Goal: Register for event/course

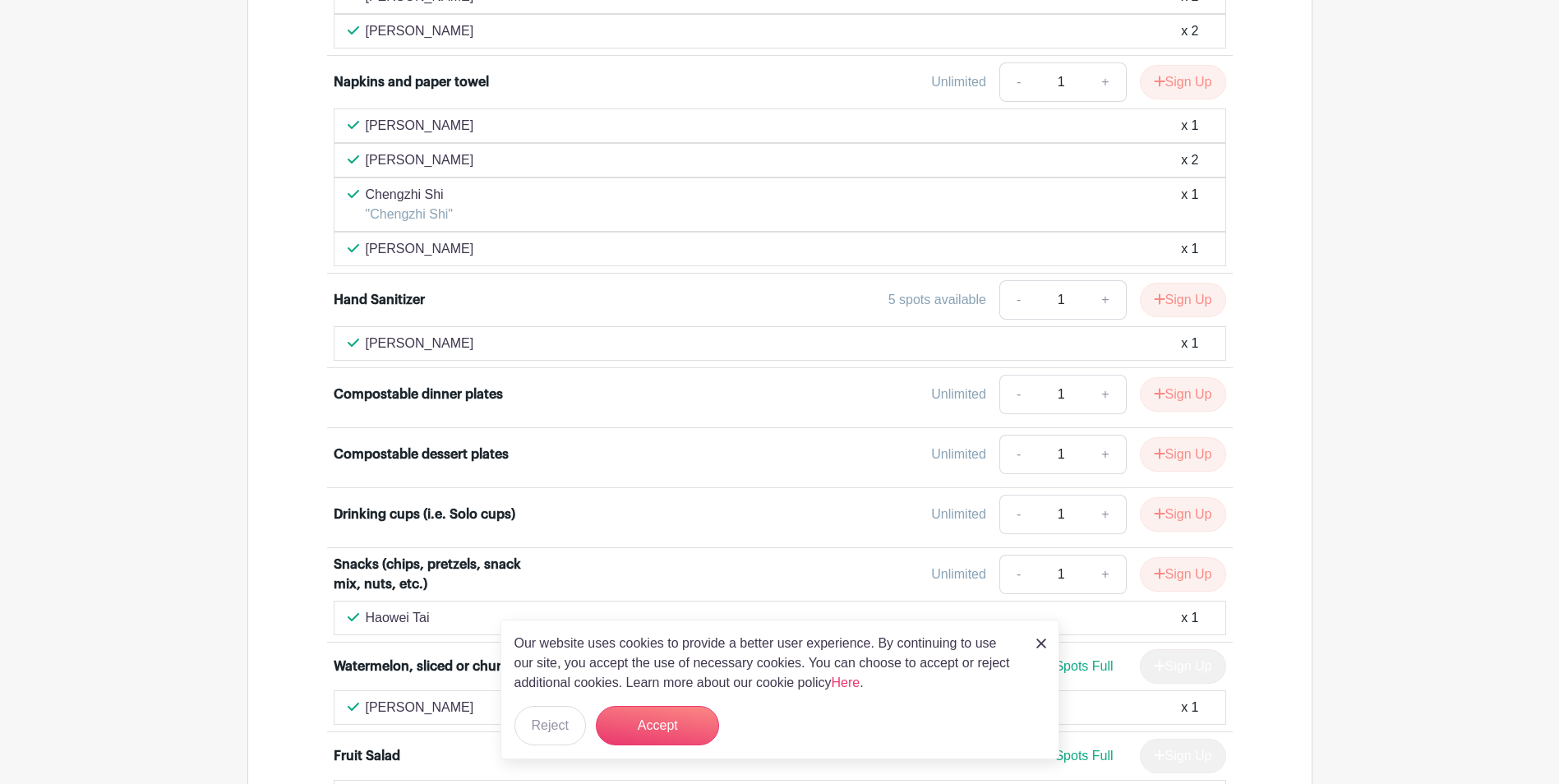
scroll to position [1150, 0]
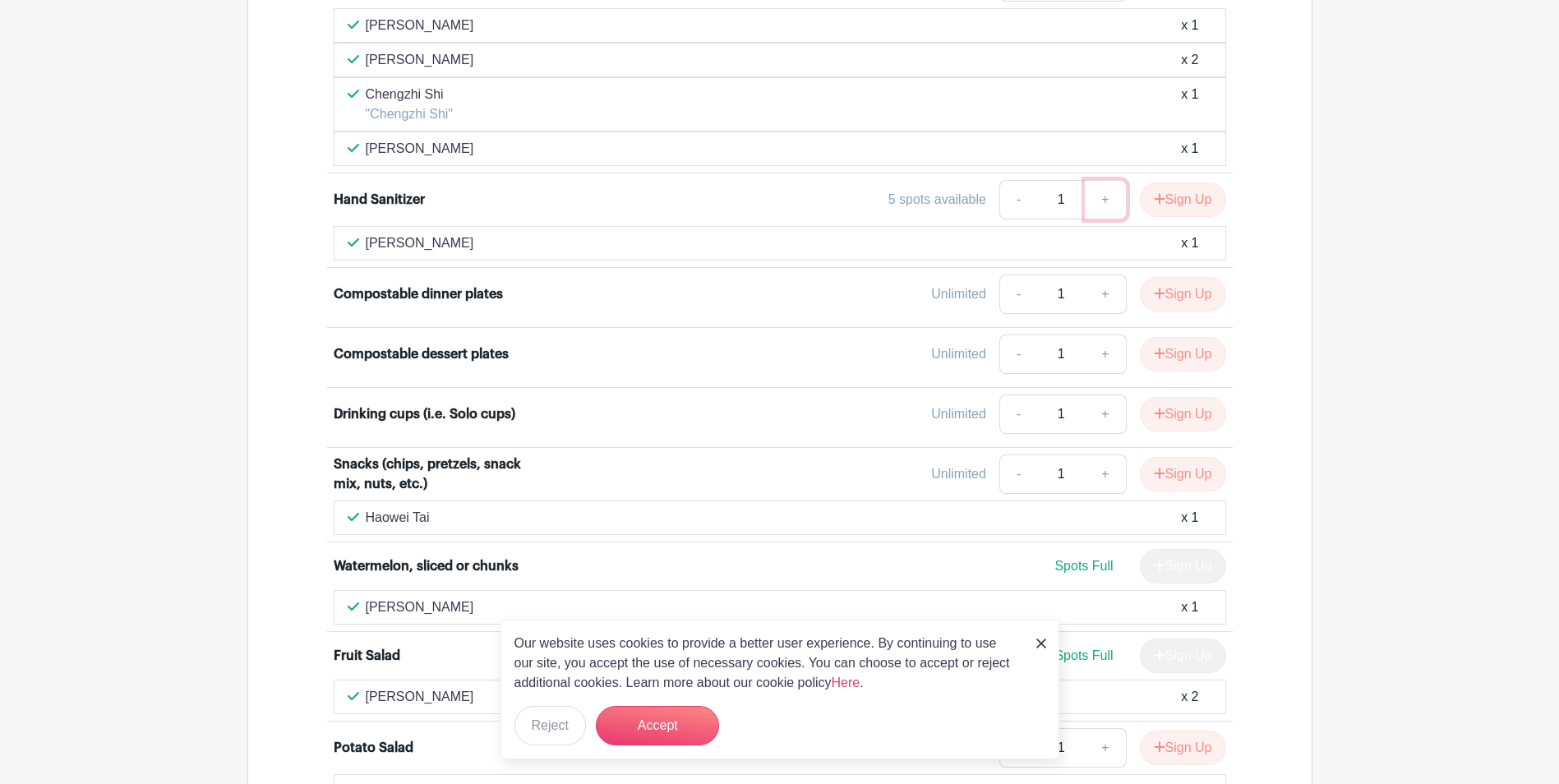
click at [1100, 203] on link "+" at bounding box center [1105, 199] width 41 height 39
type input "2"
click at [1160, 207] on button "Sign Up" at bounding box center [1182, 200] width 87 height 34
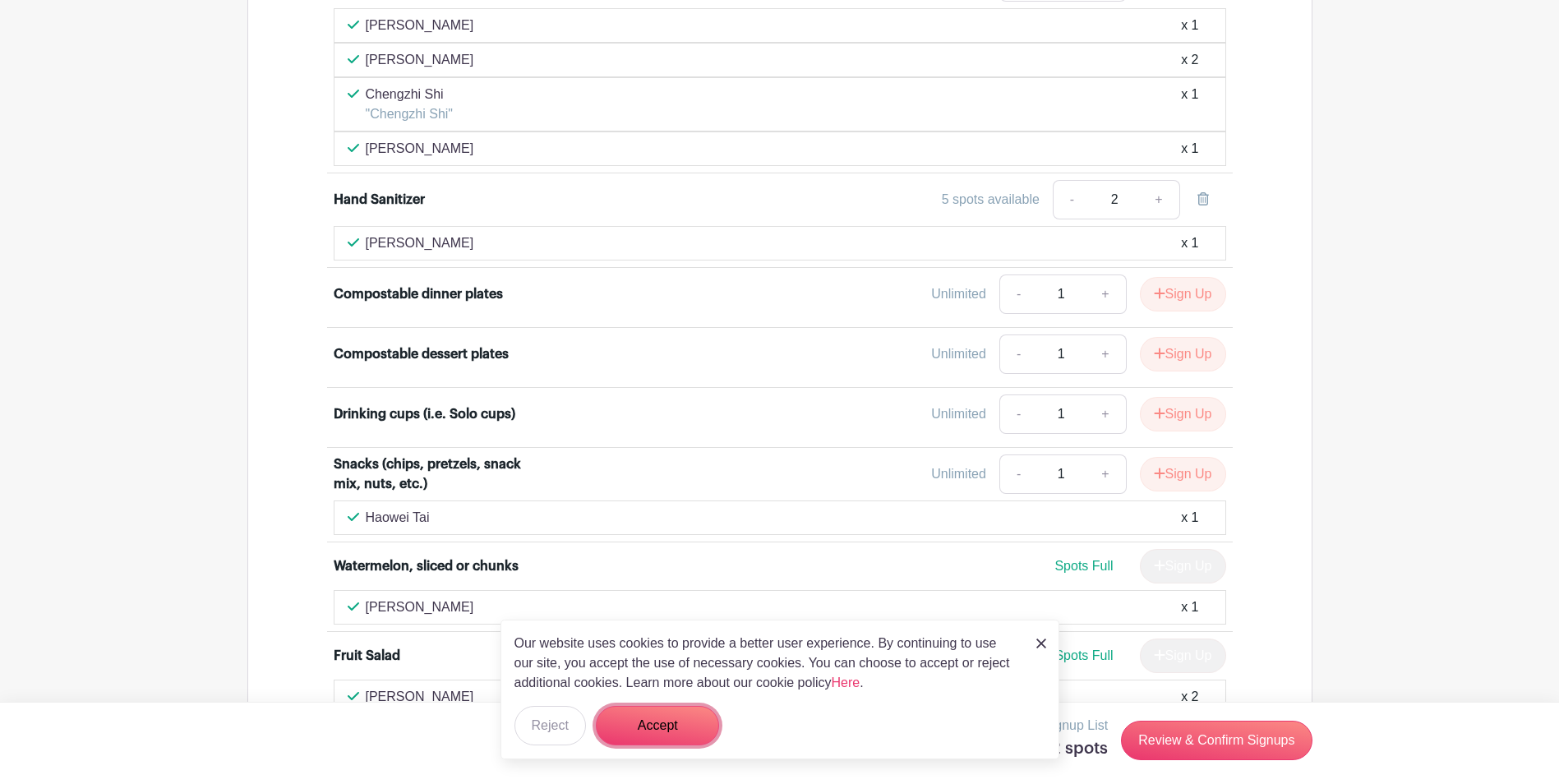
click at [628, 730] on button "Accept" at bounding box center [658, 725] width 124 height 39
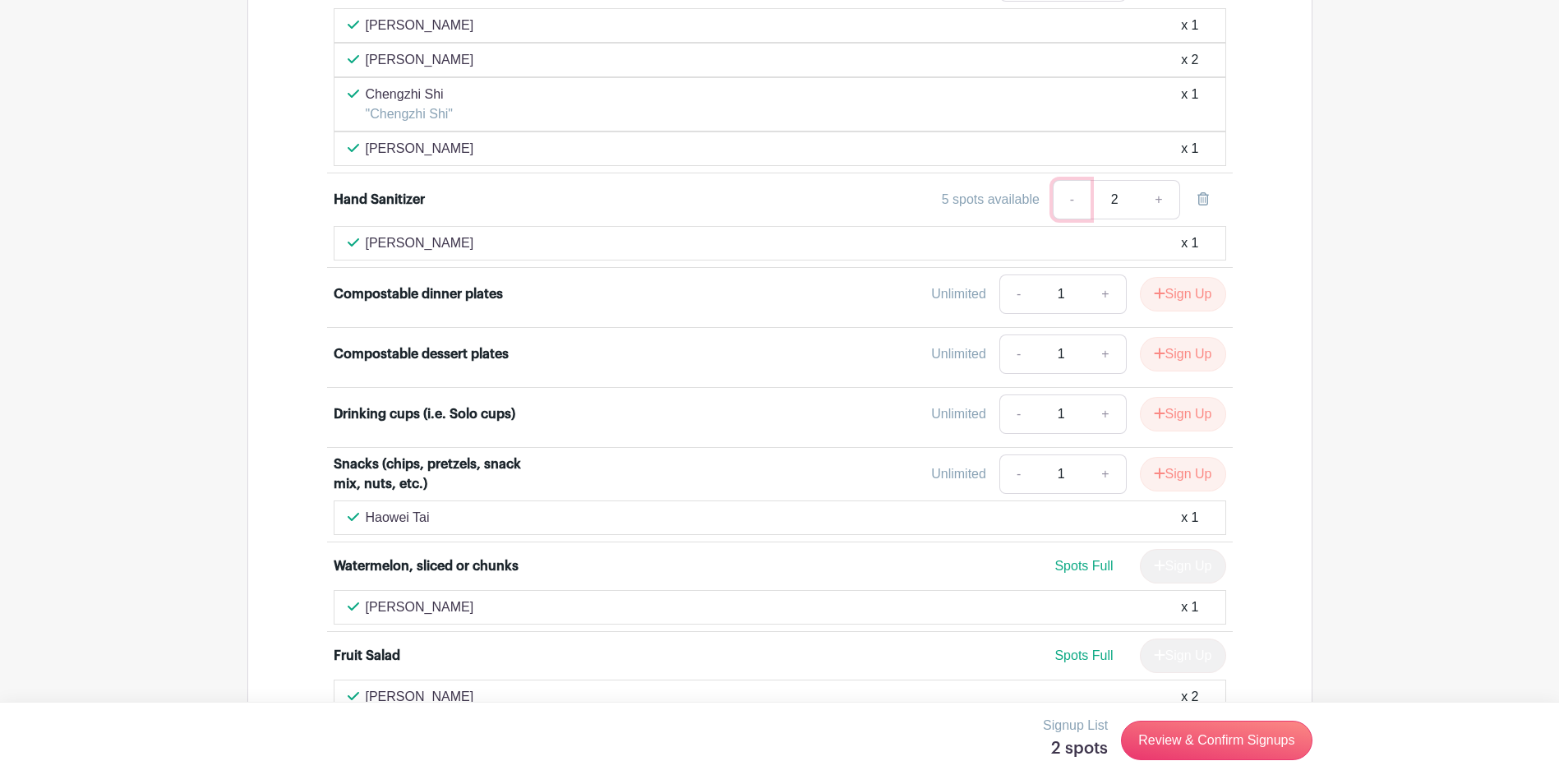
click at [1068, 200] on link "-" at bounding box center [1072, 199] width 38 height 39
type input "1"
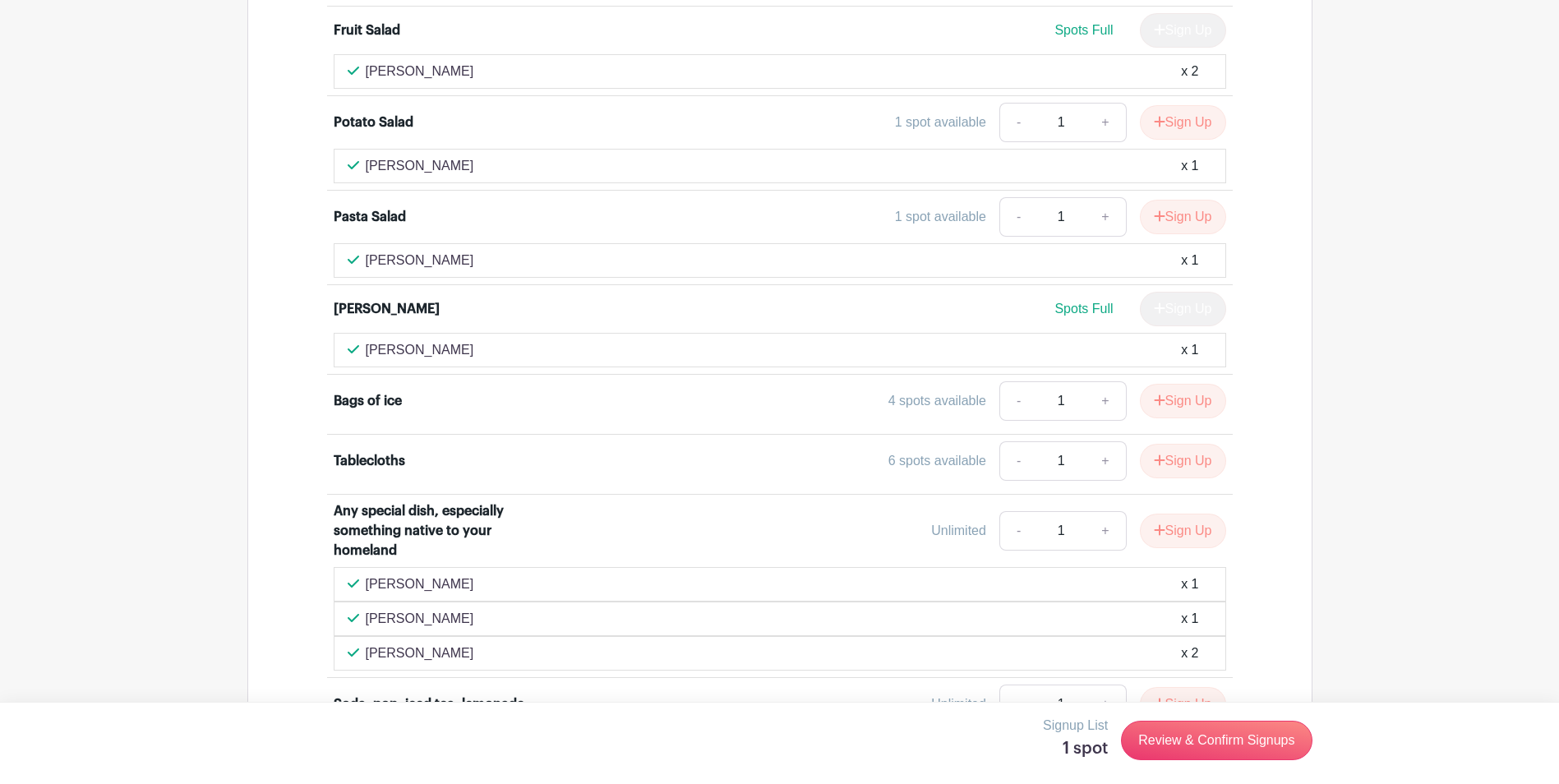
scroll to position [1807, 0]
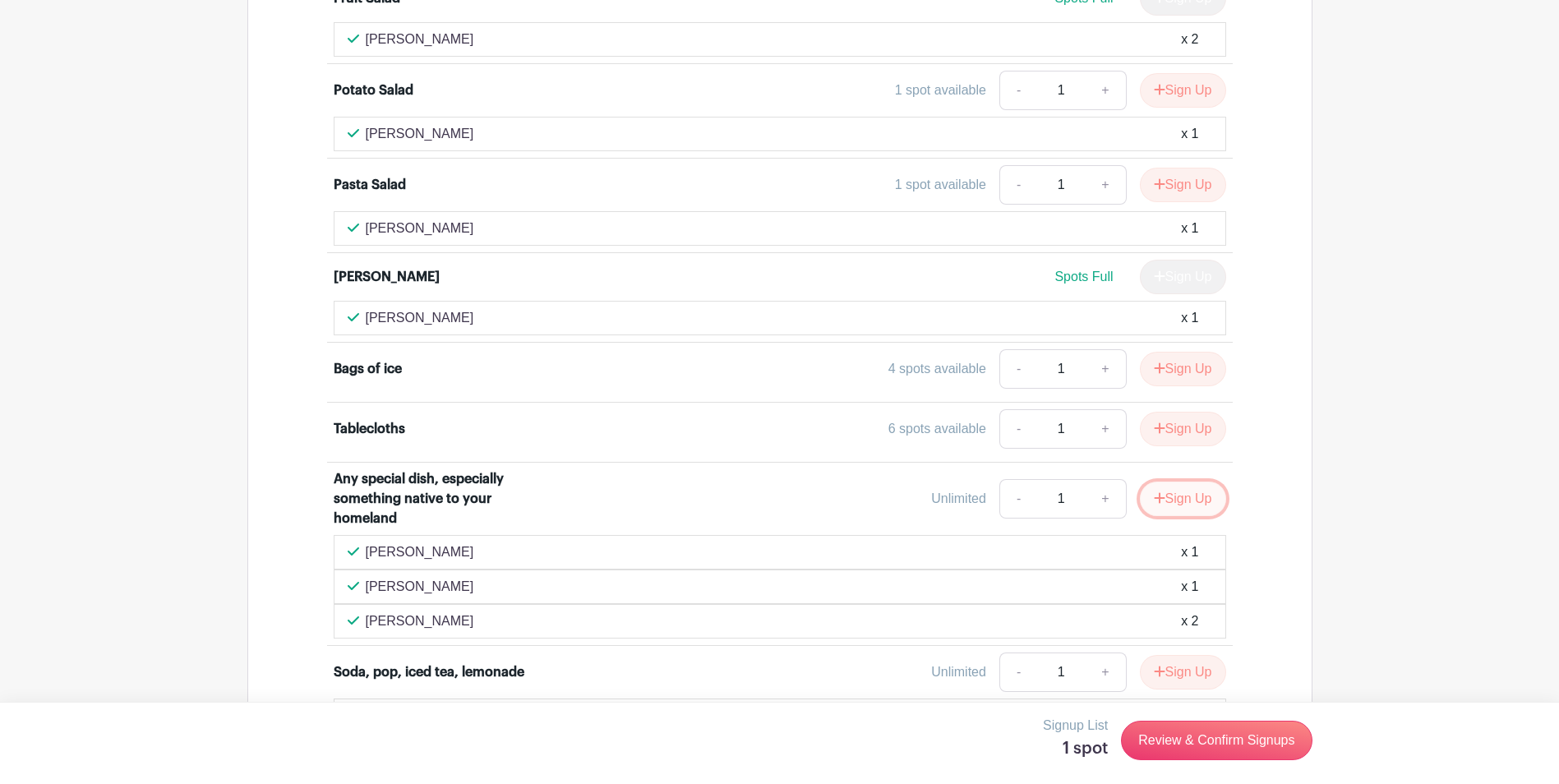
click at [1183, 501] on button "Sign Up" at bounding box center [1182, 499] width 87 height 34
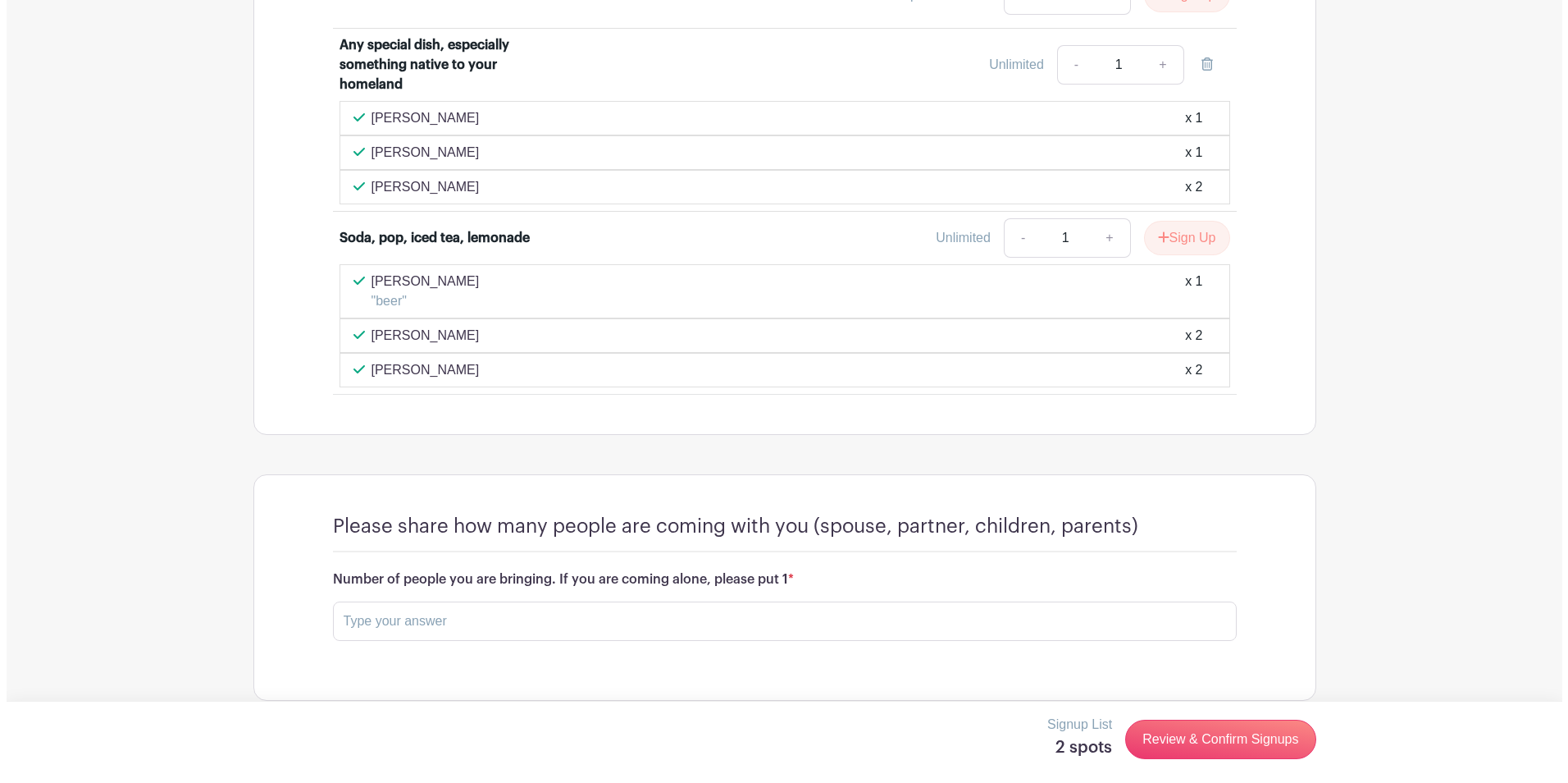
scroll to position [2259, 0]
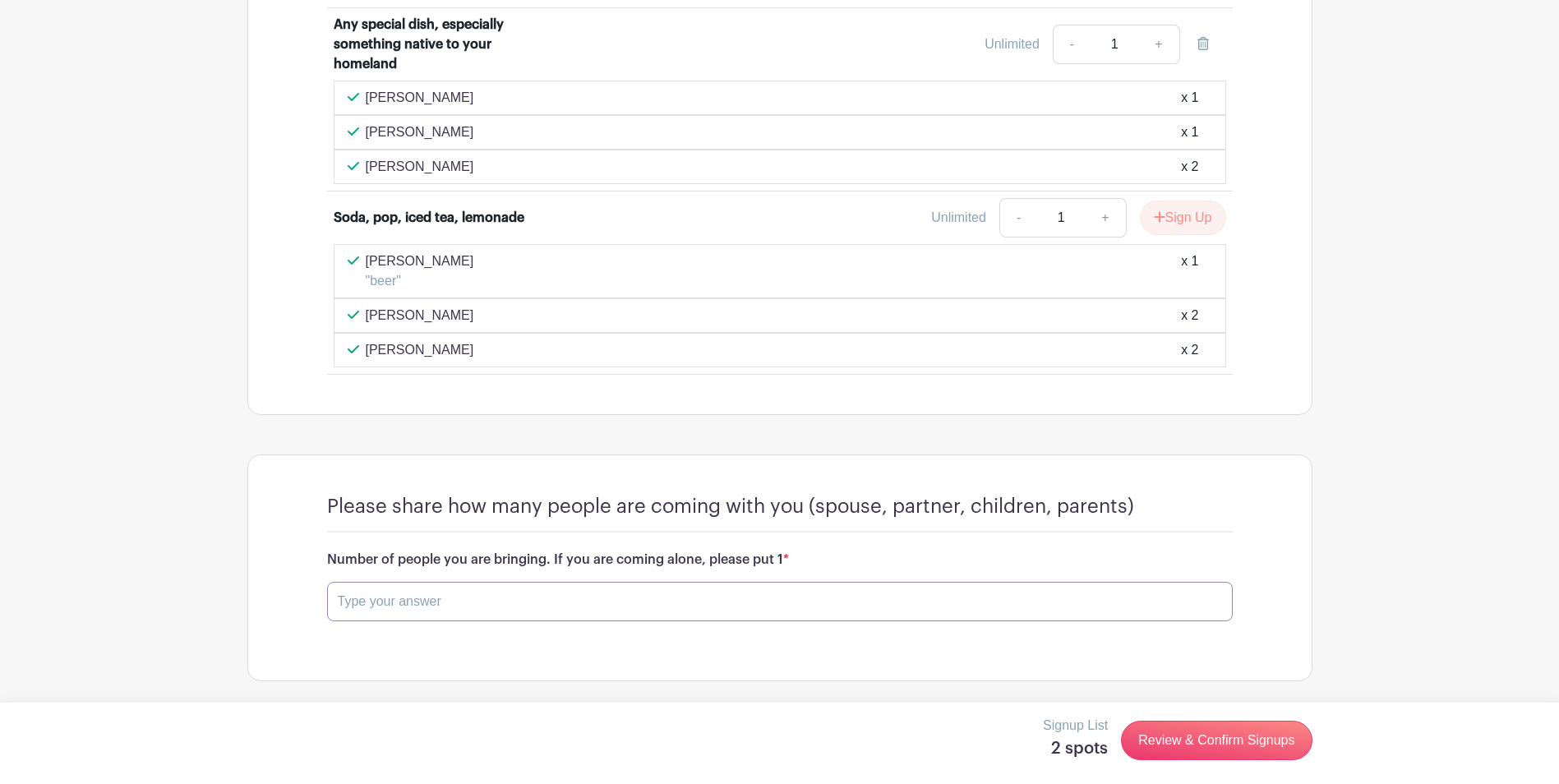
click at [469, 598] on input "text" at bounding box center [780, 600] width 905 height 39
type input "1"
click at [443, 661] on button "Save Responses" at bounding box center [397, 657] width 139 height 34
click at [1179, 746] on link "Review & Confirm Signups" at bounding box center [1216, 740] width 190 height 39
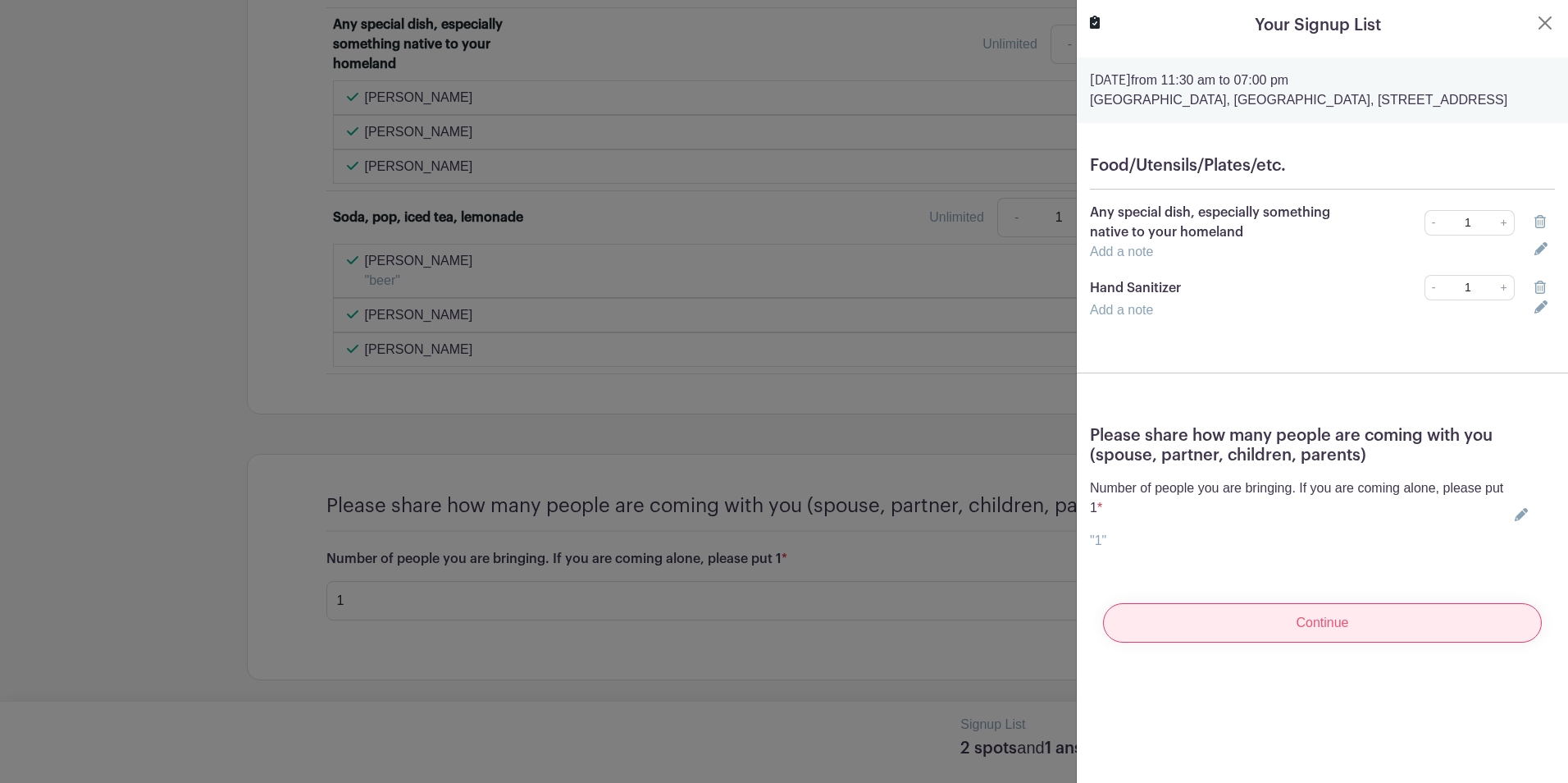
click at [1167, 640] on input "Continue" at bounding box center [1322, 622] width 439 height 39
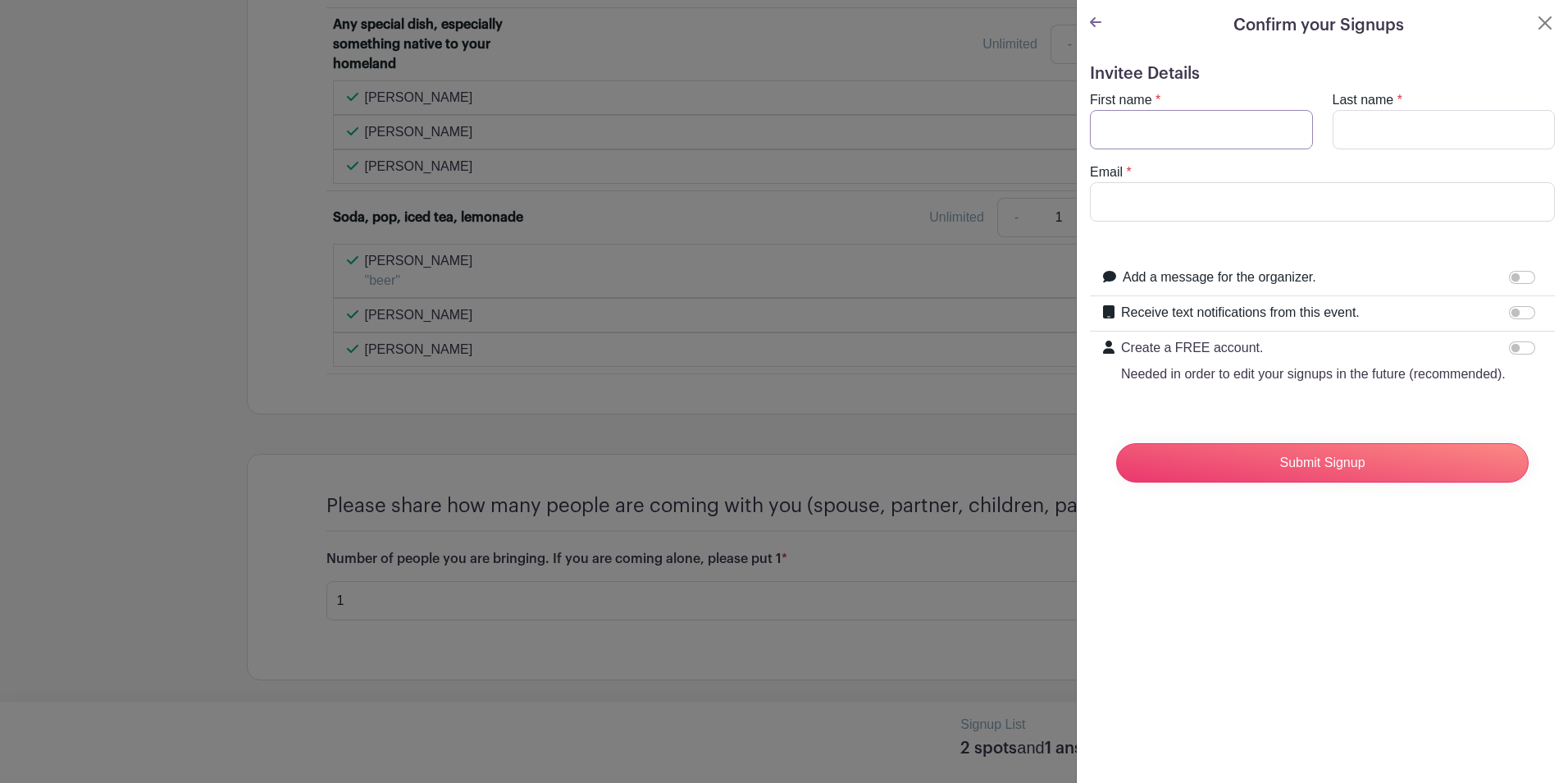
click at [1133, 123] on input "First name" at bounding box center [1200, 129] width 223 height 39
type input "[PERSON_NAME]"
click at [1398, 143] on input "Last name" at bounding box center [1444, 129] width 223 height 39
type input "[PERSON_NAME]"
click at [1095, 203] on input "Email" at bounding box center [1322, 201] width 465 height 39
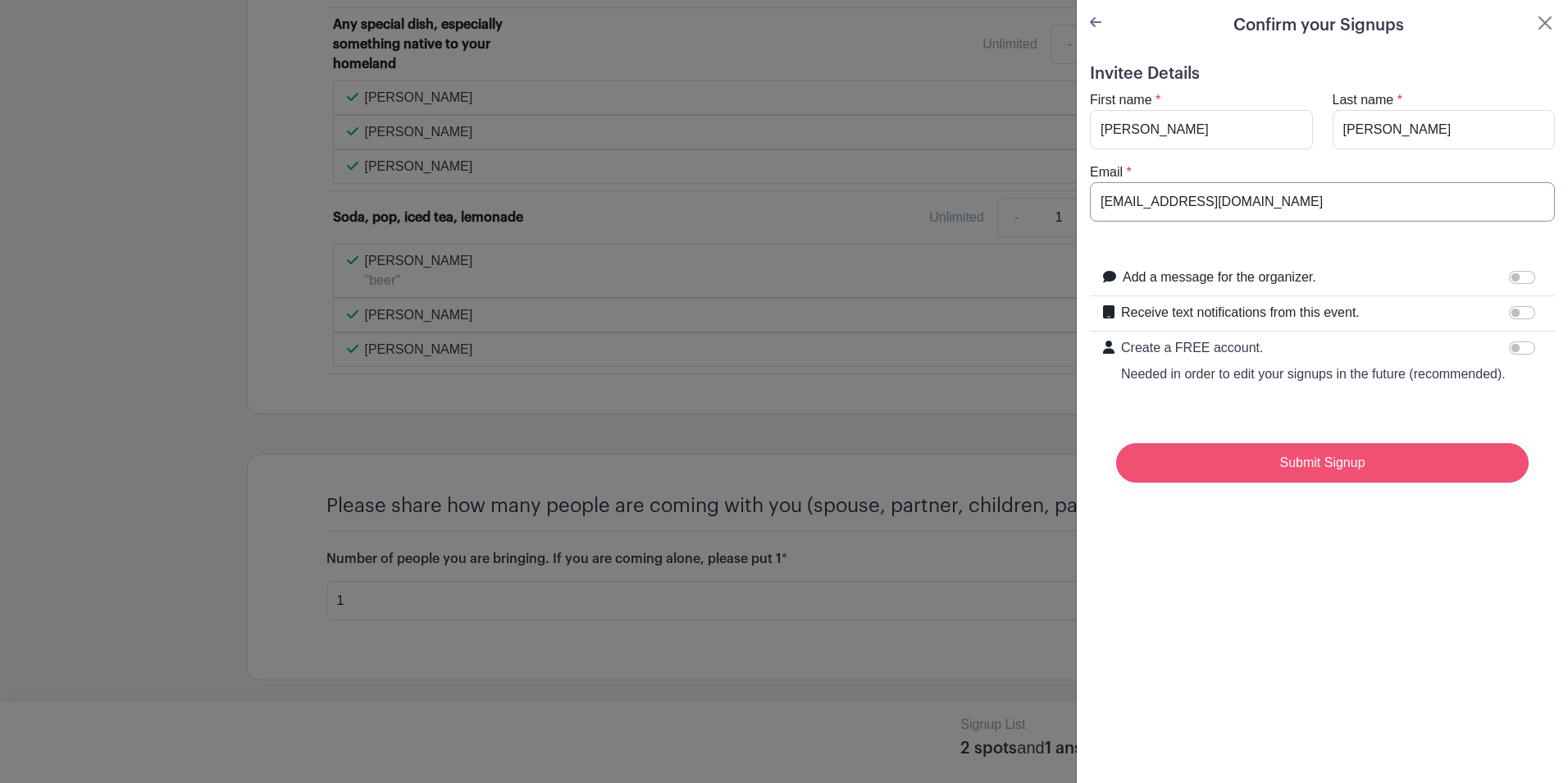
type input "[EMAIL_ADDRESS][DOMAIN_NAME]"
click at [1275, 483] on input "Submit Signup" at bounding box center [1322, 462] width 412 height 39
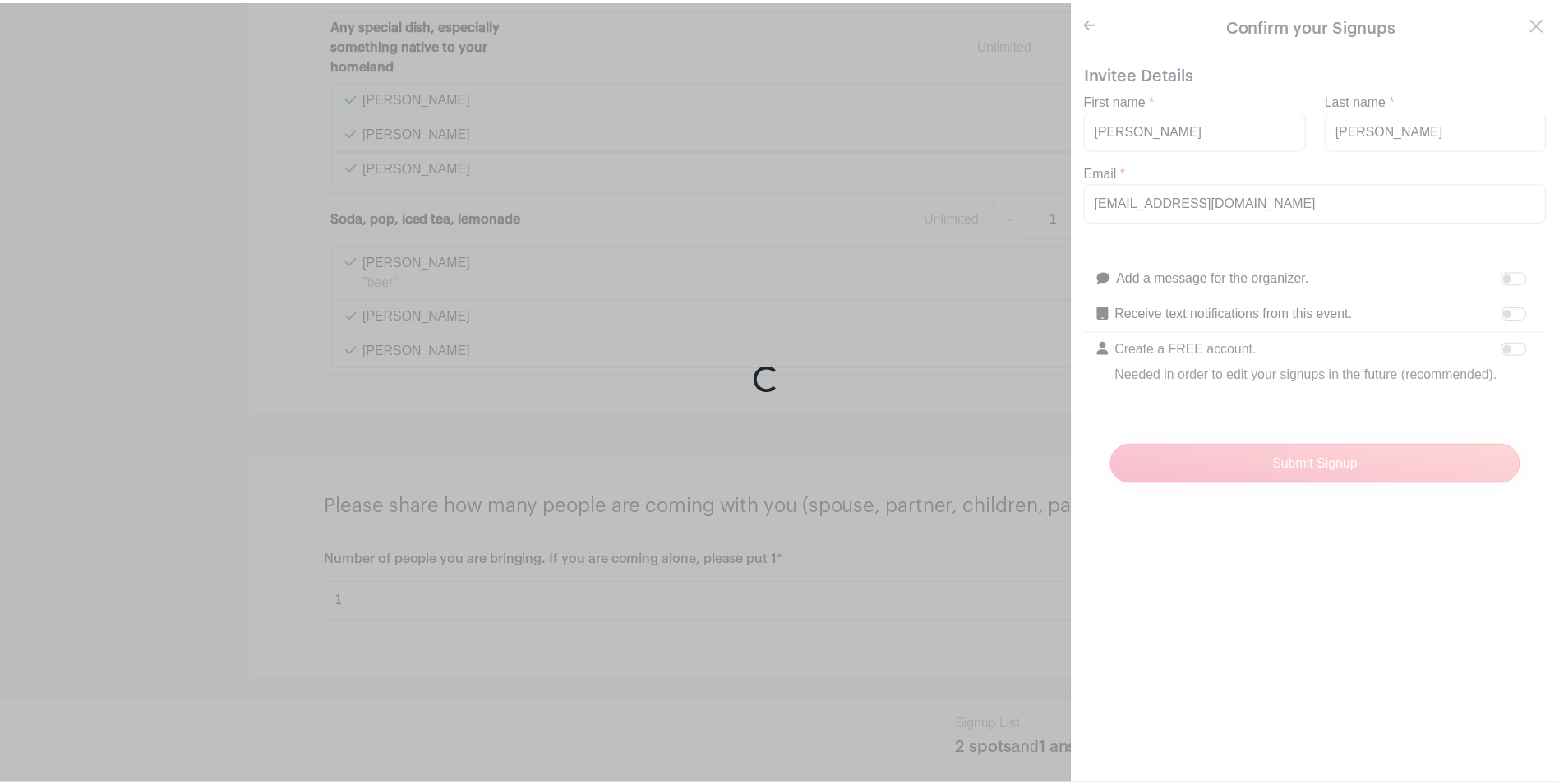
scroll to position [2296, 0]
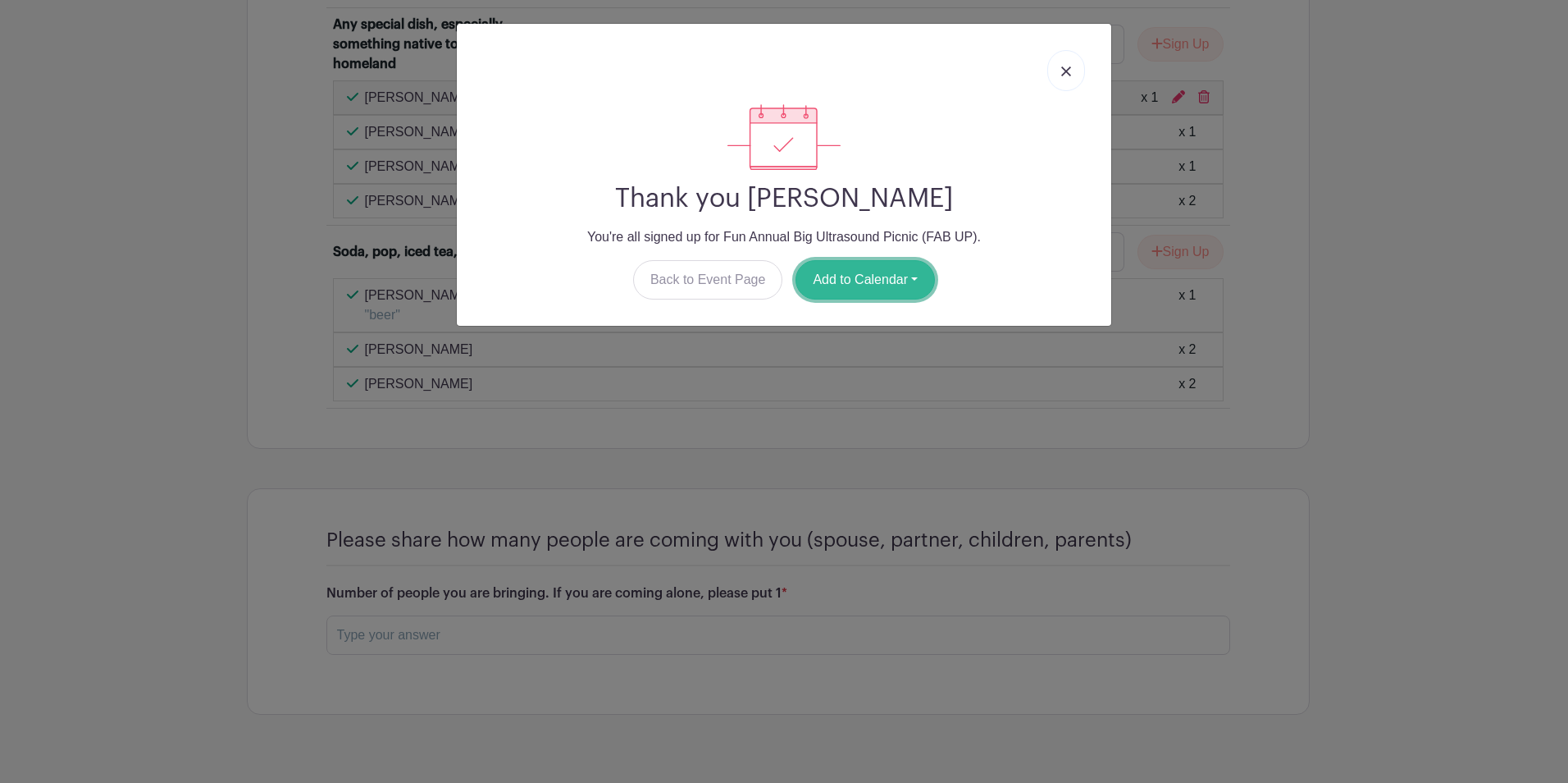
click at [849, 291] on button "Add to Calendar" at bounding box center [864, 279] width 140 height 39
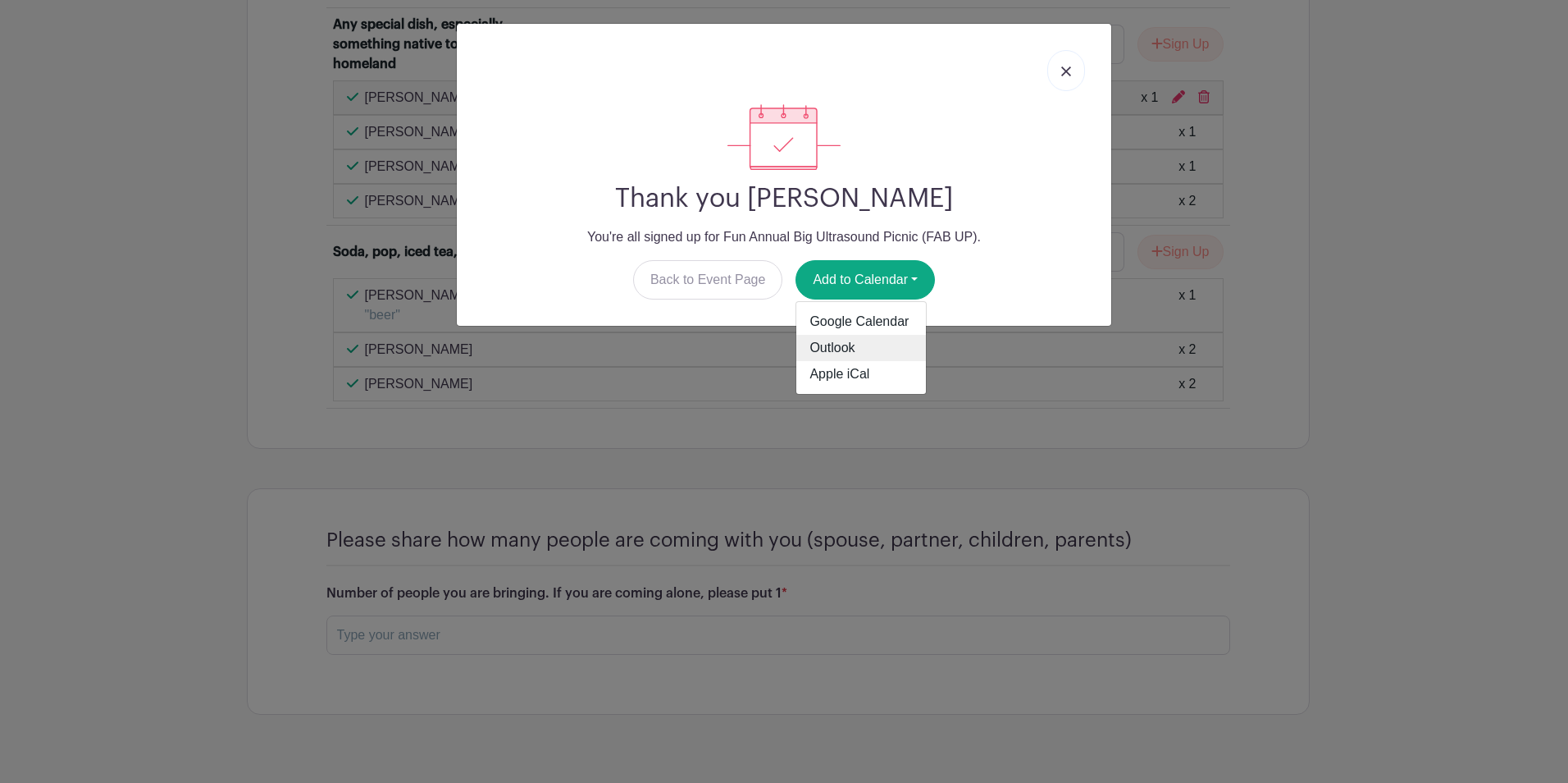
click at [843, 343] on link "Outlook" at bounding box center [860, 348] width 129 height 27
click at [899, 527] on div "Thank you [PERSON_NAME] You're all signed up for Fun Annual Big Ultrasound Picn…" at bounding box center [784, 392] width 1568 height 783
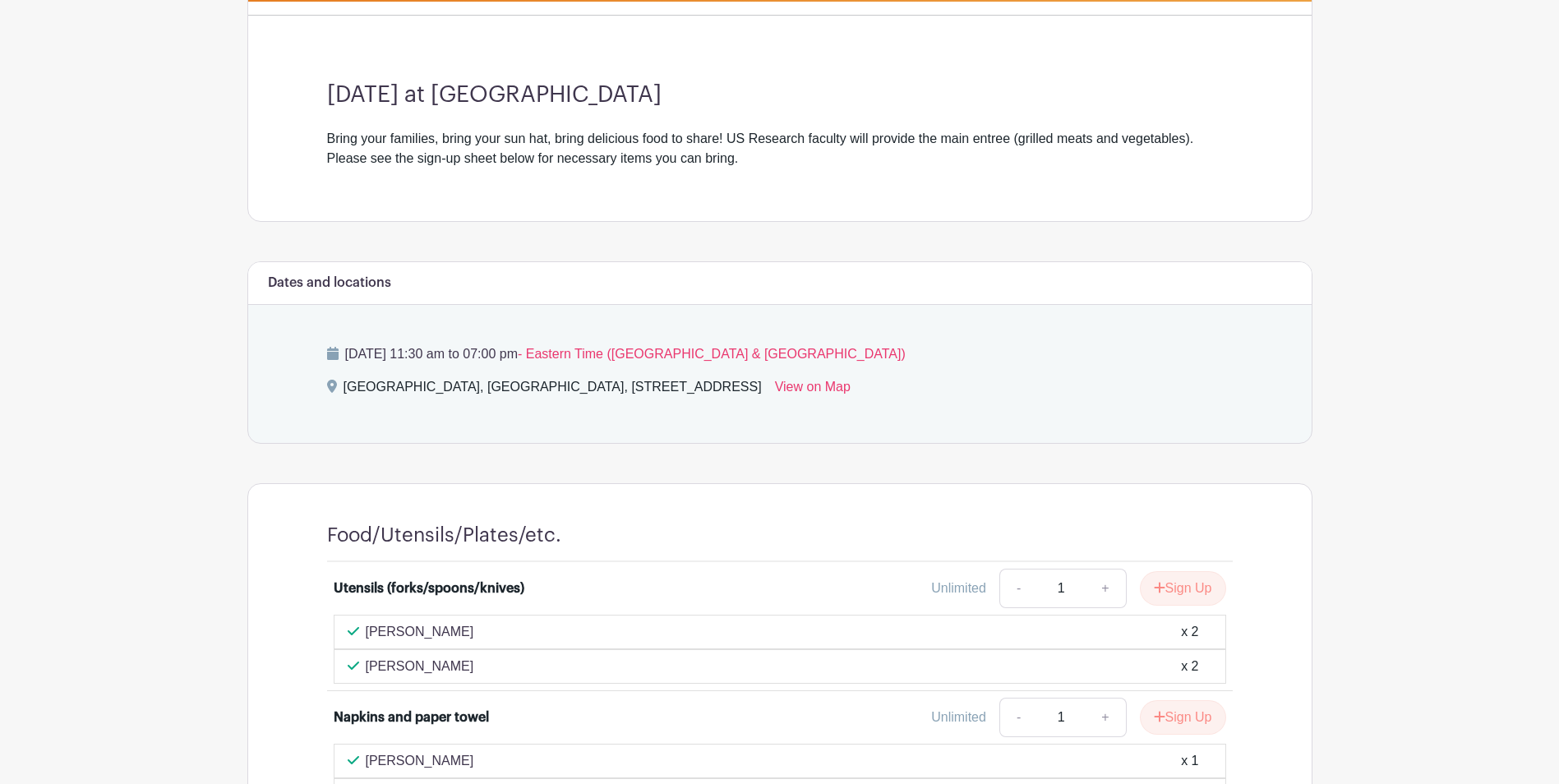
scroll to position [0, 0]
